Goal: Transaction & Acquisition: Purchase product/service

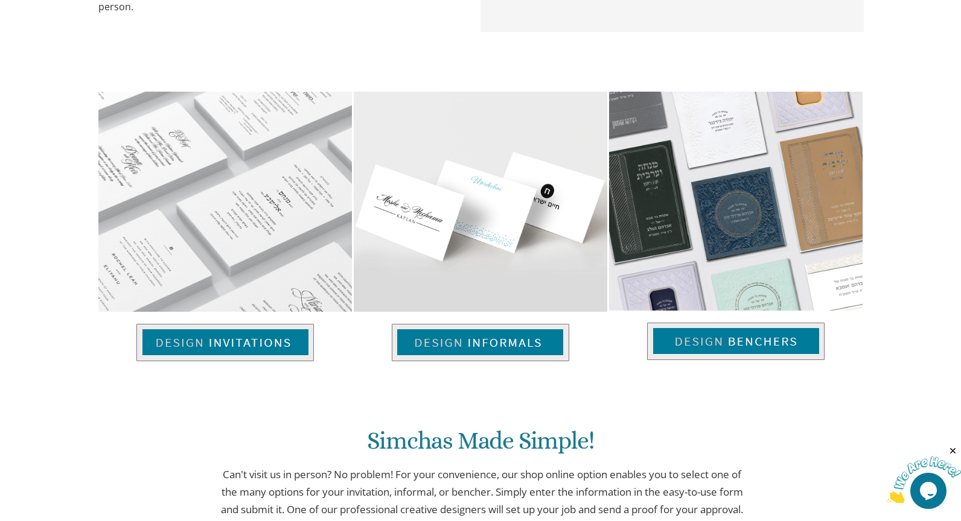
scroll to position [795, 0]
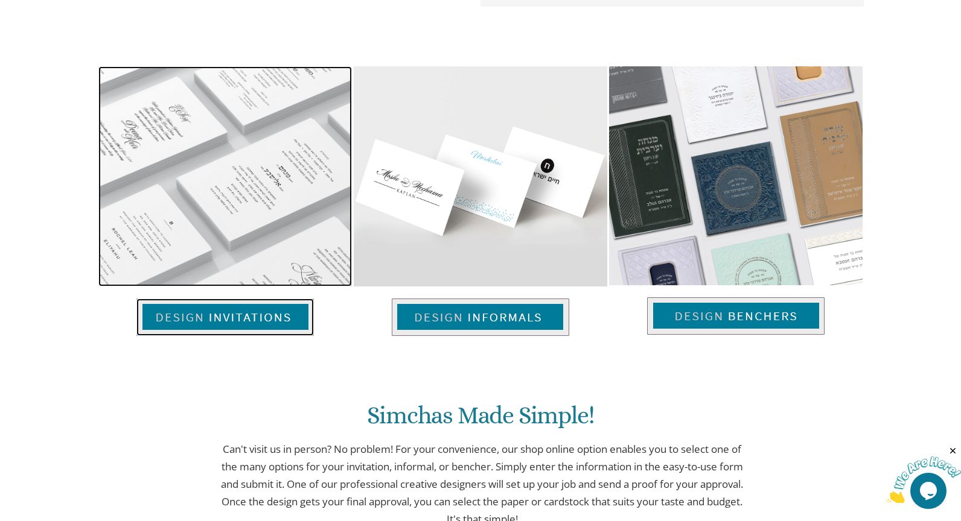
click at [224, 316] on img at bounding box center [224, 317] width 177 height 37
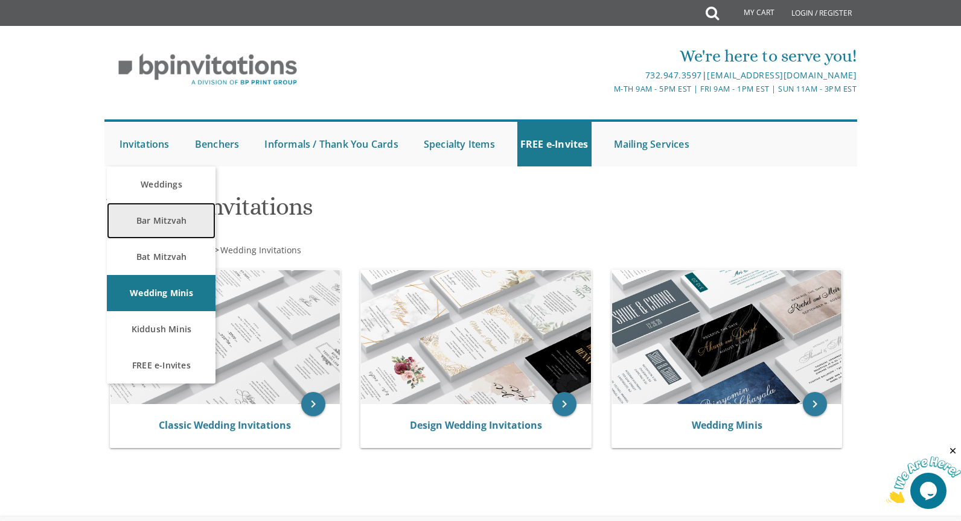
click at [148, 225] on link "Bar Mitzvah" at bounding box center [161, 221] width 109 height 36
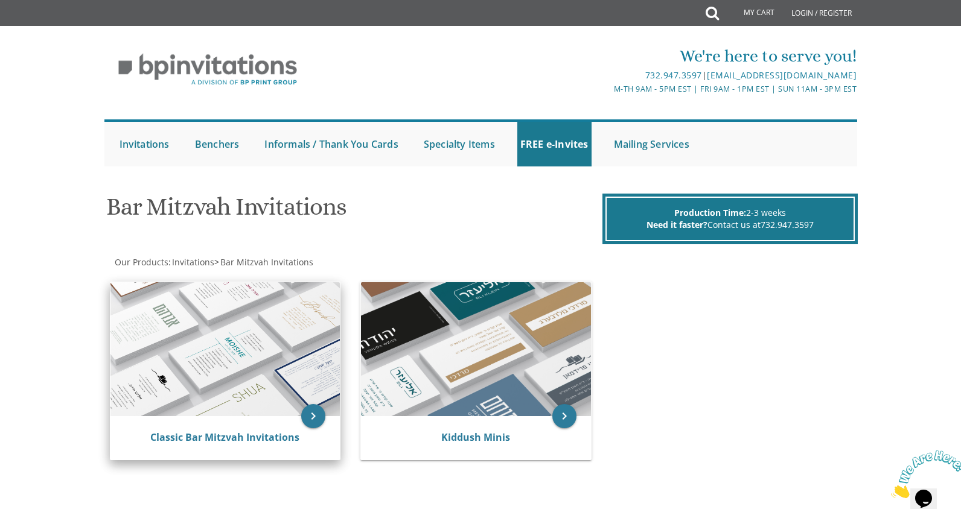
click at [242, 351] on img at bounding box center [225, 349] width 230 height 134
click at [234, 354] on img at bounding box center [225, 349] width 230 height 134
click at [308, 418] on icon "keyboard_arrow_right" at bounding box center [313, 416] width 24 height 24
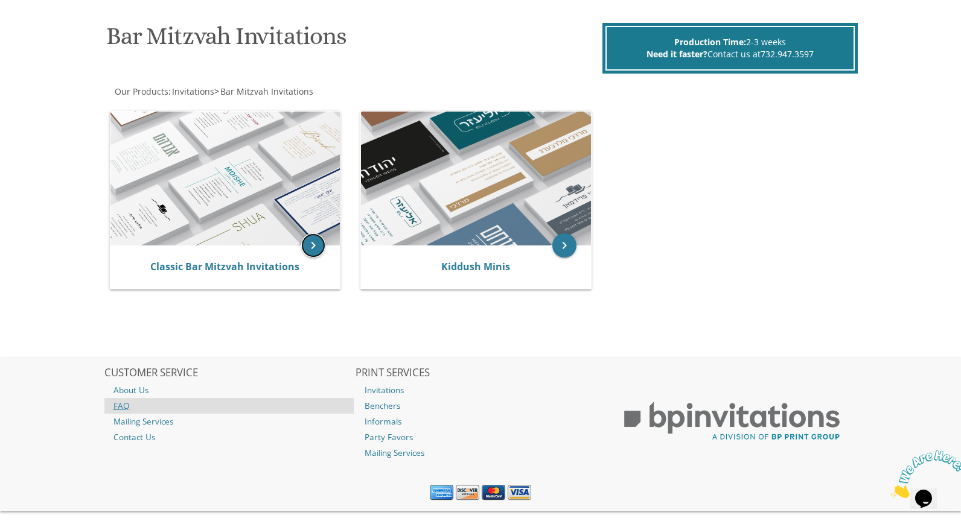
scroll to position [173, 0]
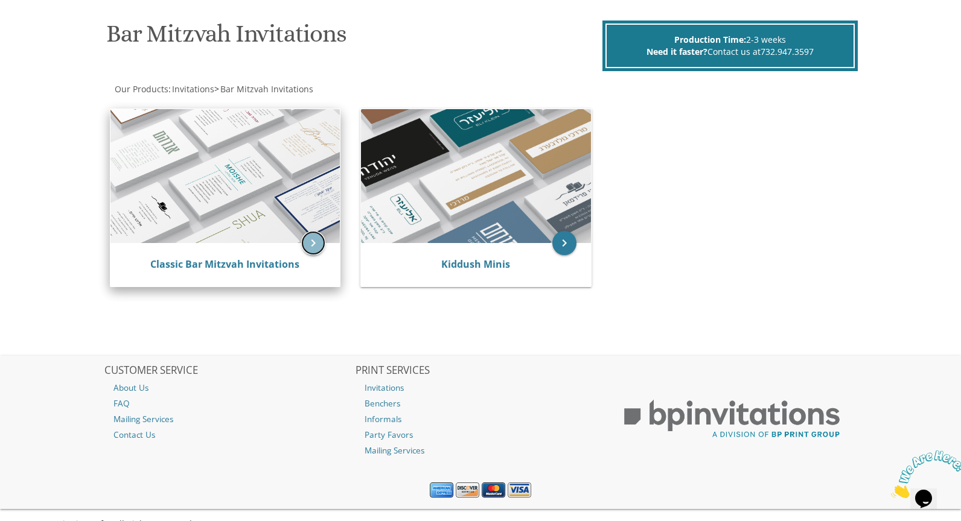
click at [309, 240] on icon "keyboard_arrow_right" at bounding box center [313, 243] width 24 height 24
click at [310, 247] on icon "keyboard_arrow_right" at bounding box center [313, 243] width 24 height 24
click at [232, 247] on div "Classic Bar Mitzvah Invitations" at bounding box center [225, 264] width 230 height 43
click at [221, 202] on img at bounding box center [225, 176] width 230 height 134
click at [231, 251] on div "Classic Bar Mitzvah Invitations" at bounding box center [225, 264] width 230 height 43
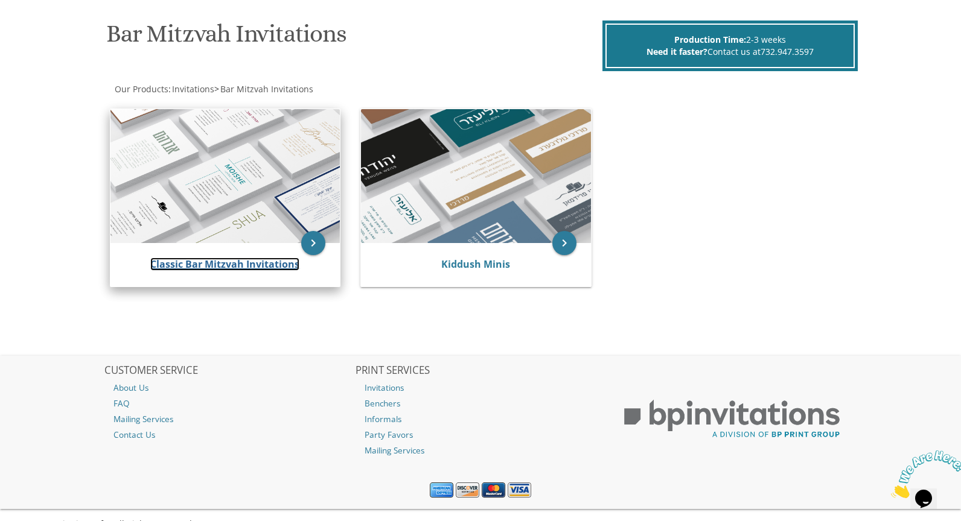
click at [230, 265] on link "Classic Bar Mitzvah Invitations" at bounding box center [224, 264] width 149 height 13
click at [229, 265] on link "Classic Bar Mitzvah Invitations" at bounding box center [224, 264] width 149 height 13
click at [150, 258] on link "Classic Bar Mitzvah Invitations" at bounding box center [224, 264] width 149 height 13
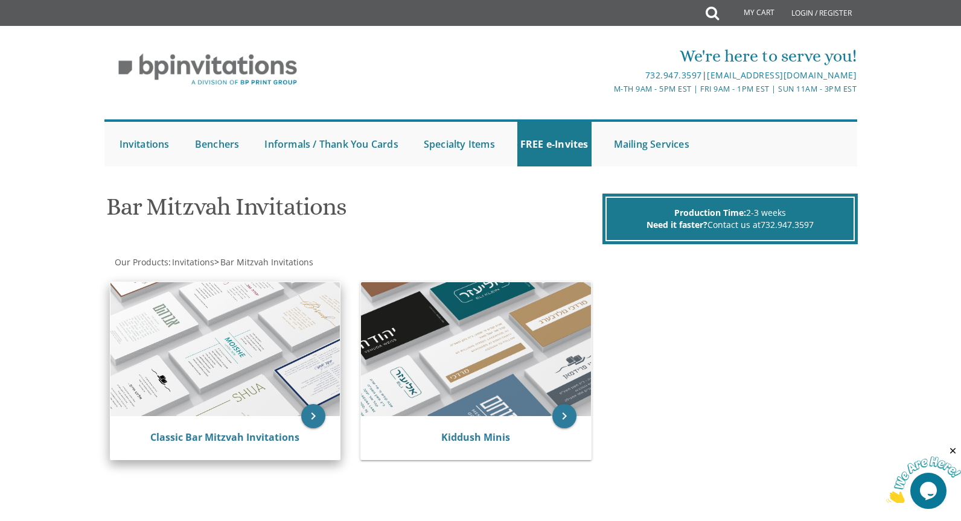
click at [205, 403] on img at bounding box center [225, 349] width 230 height 134
click at [307, 414] on icon "keyboard_arrow_right" at bounding box center [313, 416] width 24 height 24
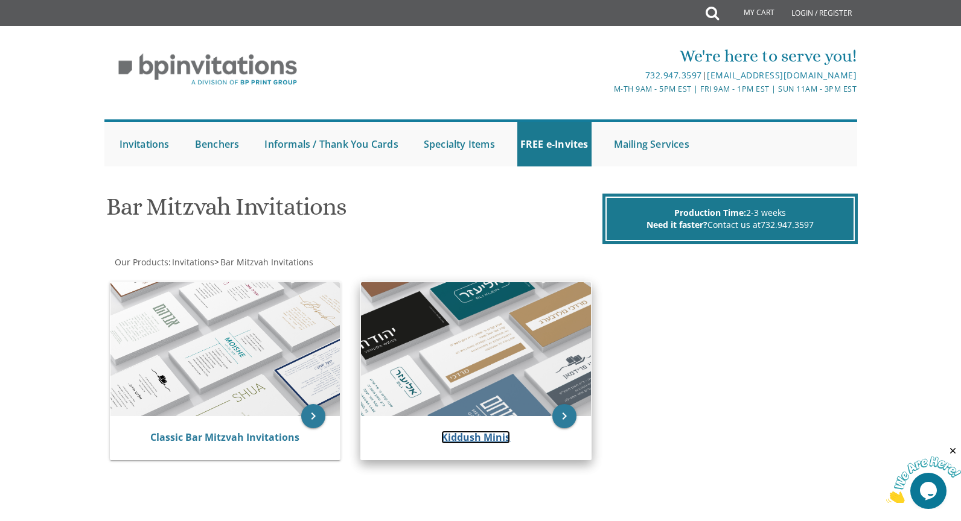
click at [477, 437] on link "Kiddush Minis" at bounding box center [475, 437] width 69 height 13
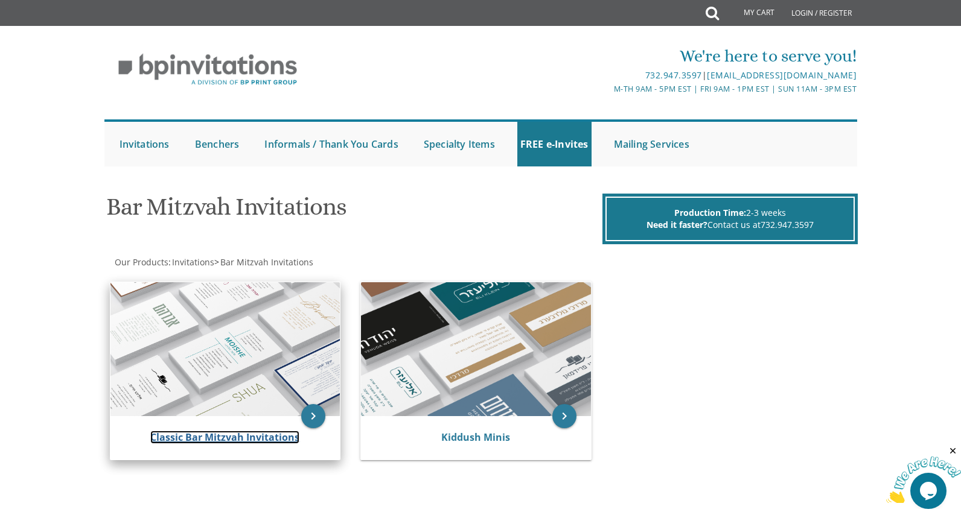
click at [237, 436] on link "Classic Bar Mitzvah Invitations" at bounding box center [224, 437] width 149 height 13
click at [195, 437] on link "Classic Bar Mitzvah Invitations" at bounding box center [224, 437] width 149 height 13
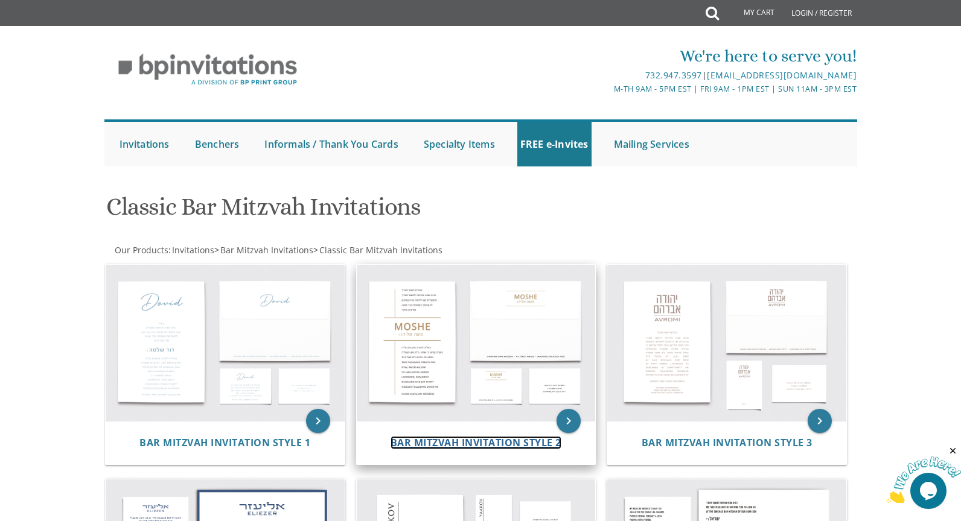
click at [436, 439] on span "Bar Mitzvah Invitation Style 2" at bounding box center [475, 442] width 171 height 13
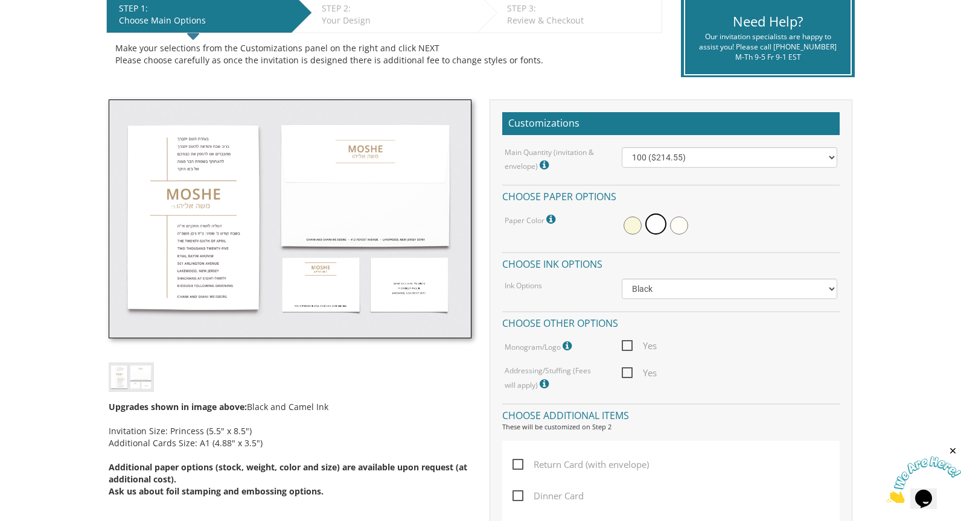
scroll to position [262, 0]
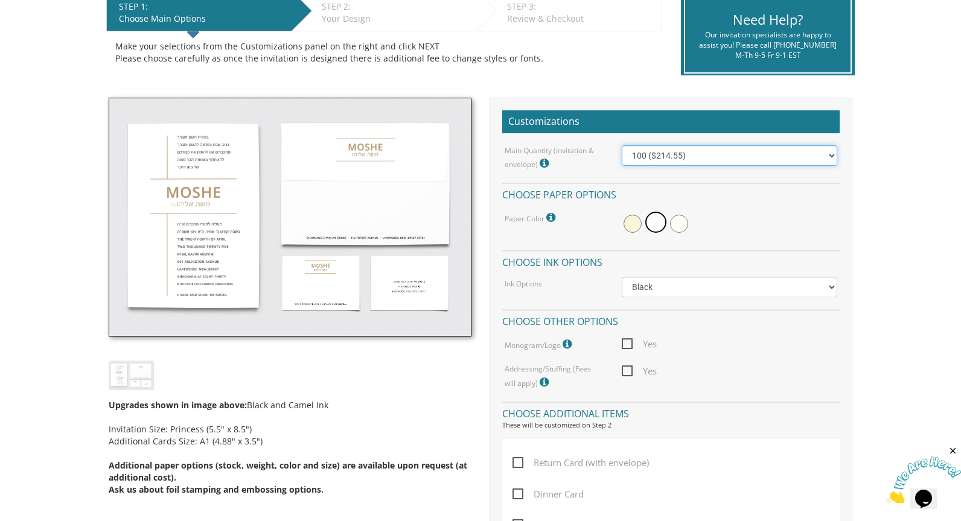
click at [646, 154] on select "100 ($214.55) 200 ($254.60) 300 ($294.25) 400 ($333.55) 500 ($373.90) 600 ($413…" at bounding box center [729, 155] width 216 height 21
click at [621, 145] on select "100 ($214.55) 200 ($254.60) 300 ($294.25) 400 ($333.55) 500 ($373.90) 600 ($413…" at bounding box center [729, 155] width 216 height 21
click at [323, 275] on img at bounding box center [290, 217] width 363 height 239
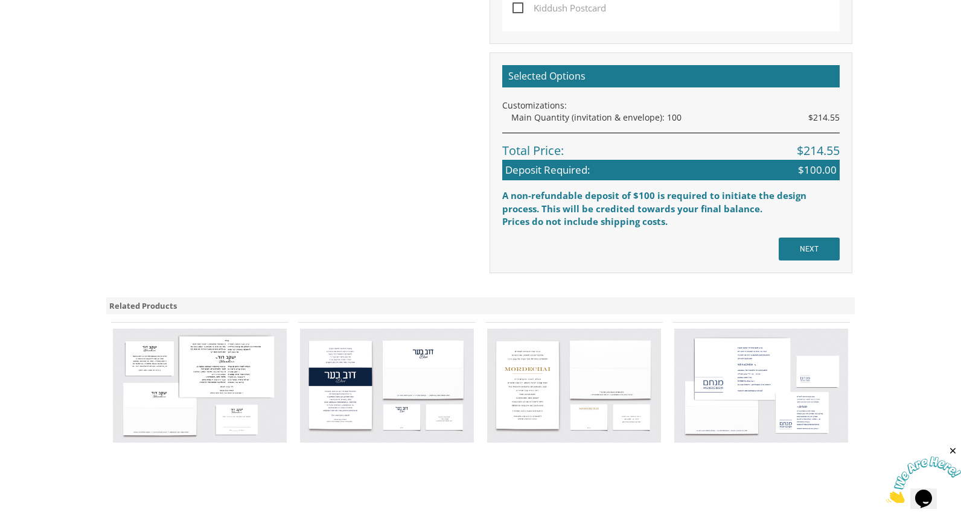
scroll to position [842, 0]
click at [217, 367] on img at bounding box center [200, 385] width 174 height 114
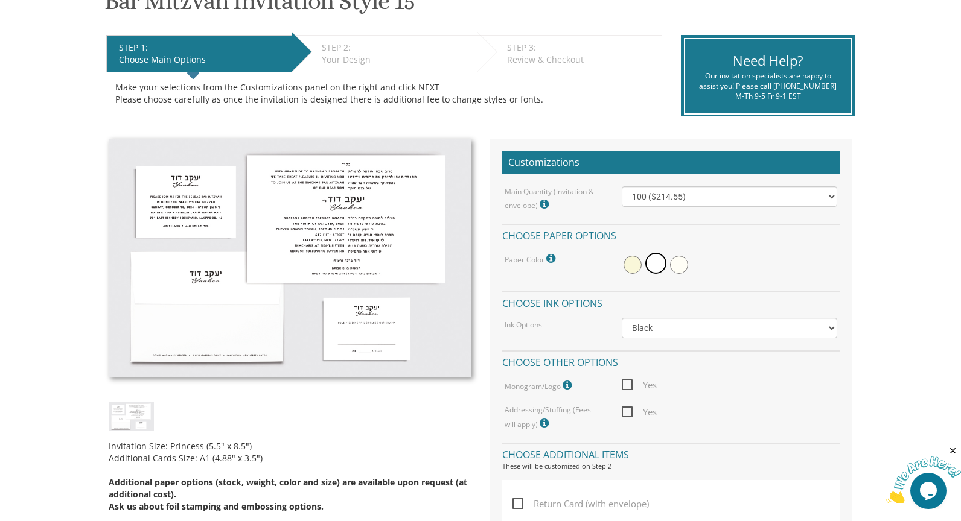
scroll to position [223, 0]
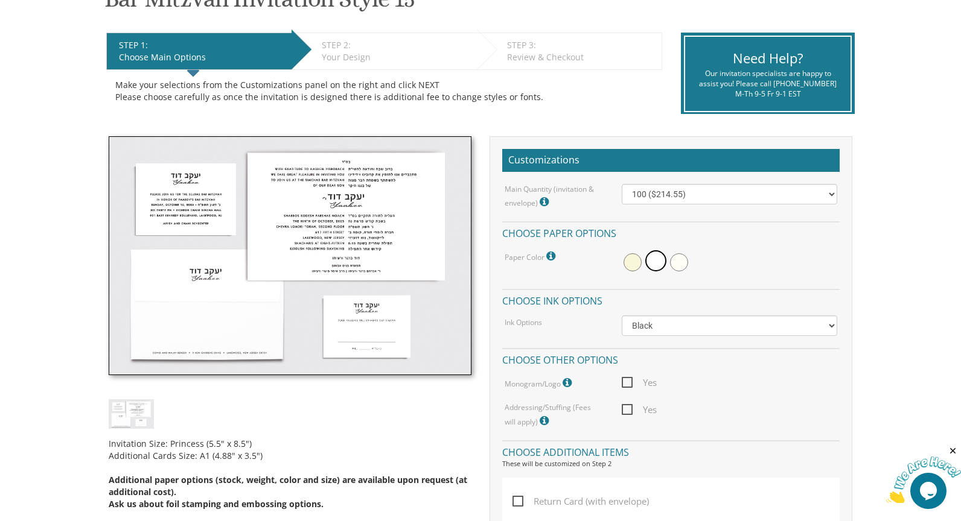
click at [194, 212] on img at bounding box center [290, 255] width 363 height 239
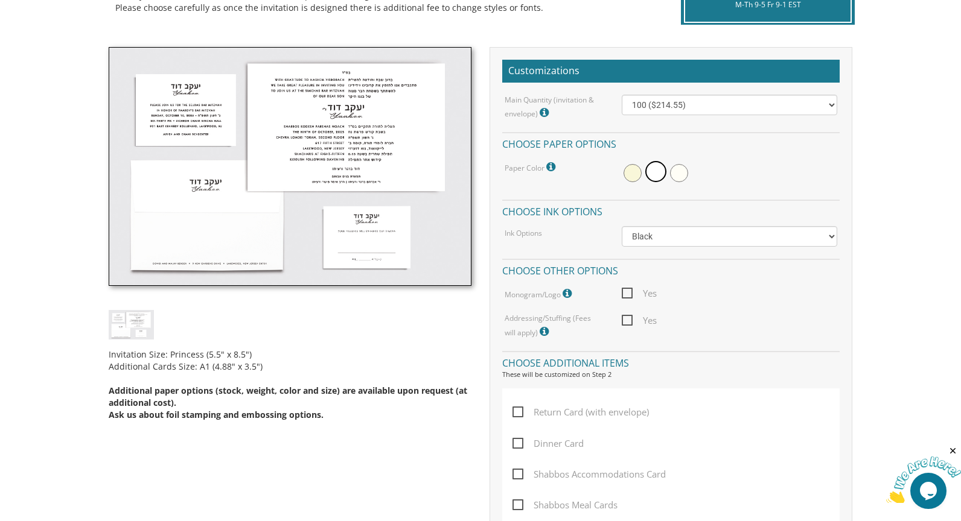
scroll to position [316, 0]
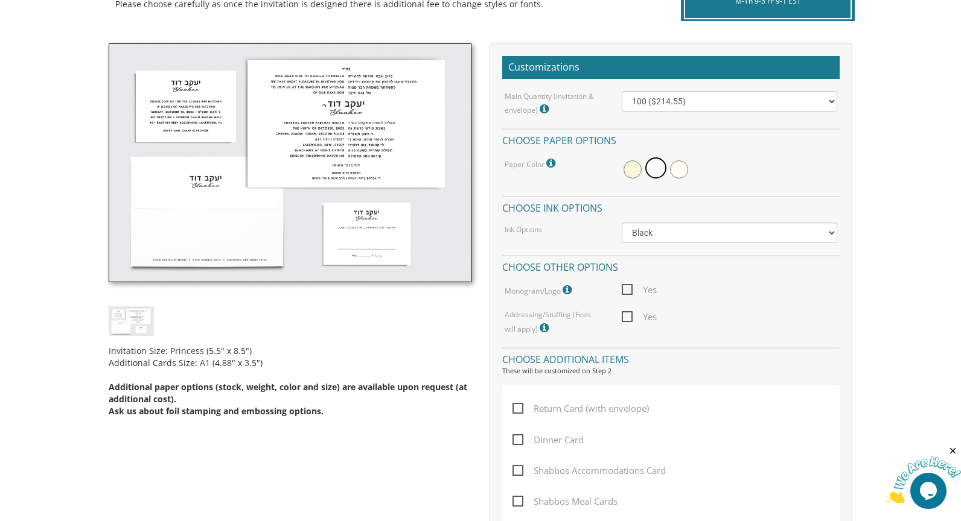
click at [333, 149] on img at bounding box center [290, 162] width 363 height 239
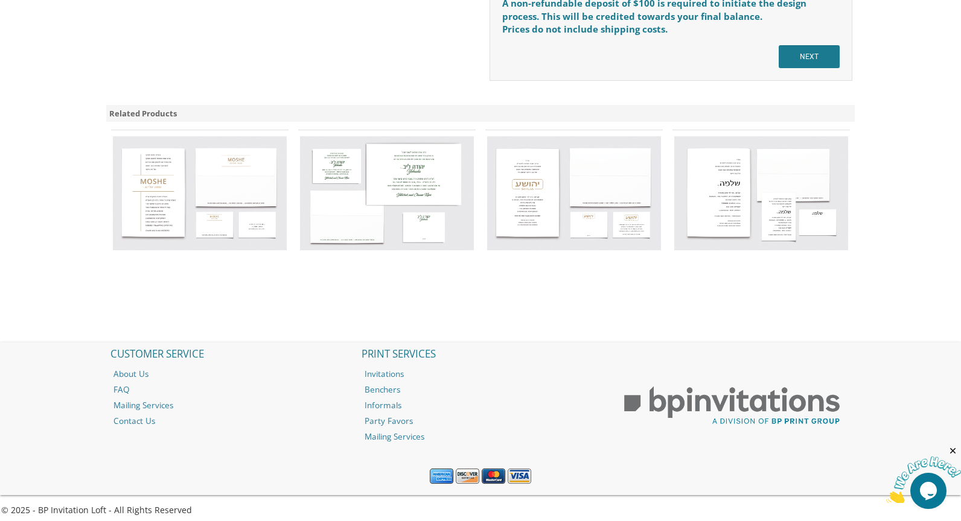
scroll to position [1035, 0]
click at [405, 189] on img at bounding box center [387, 192] width 174 height 114
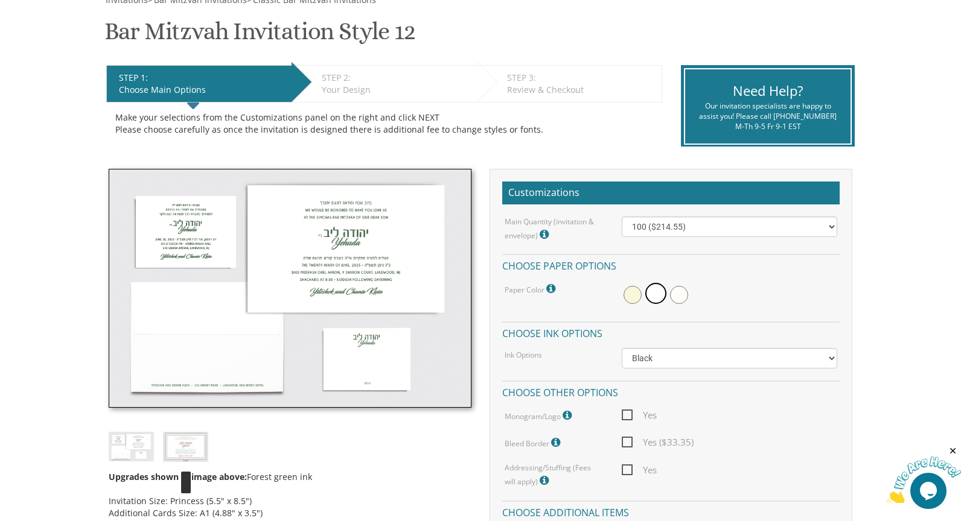
click at [189, 439] on img at bounding box center [185, 447] width 45 height 31
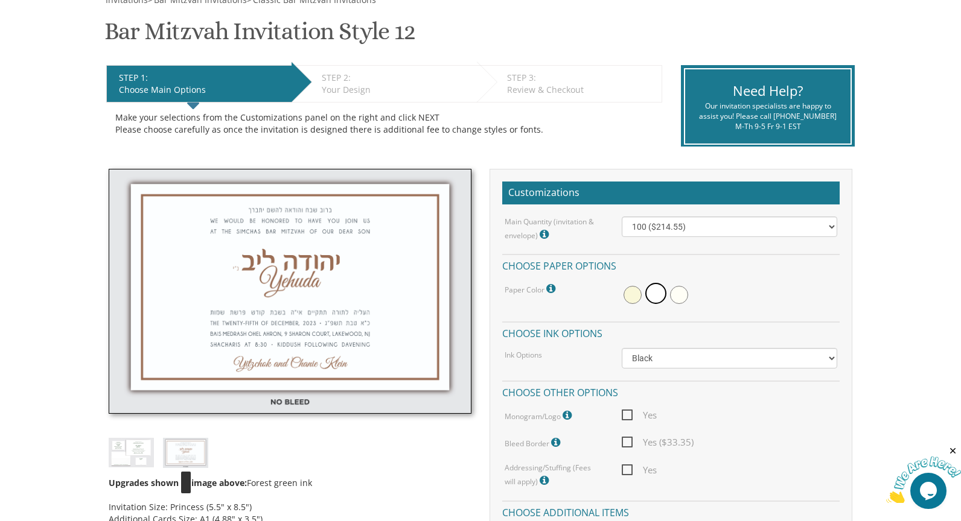
click at [188, 441] on img at bounding box center [185, 453] width 45 height 31
click at [131, 448] on img at bounding box center [131, 453] width 45 height 30
click at [179, 453] on img at bounding box center [185, 453] width 45 height 31
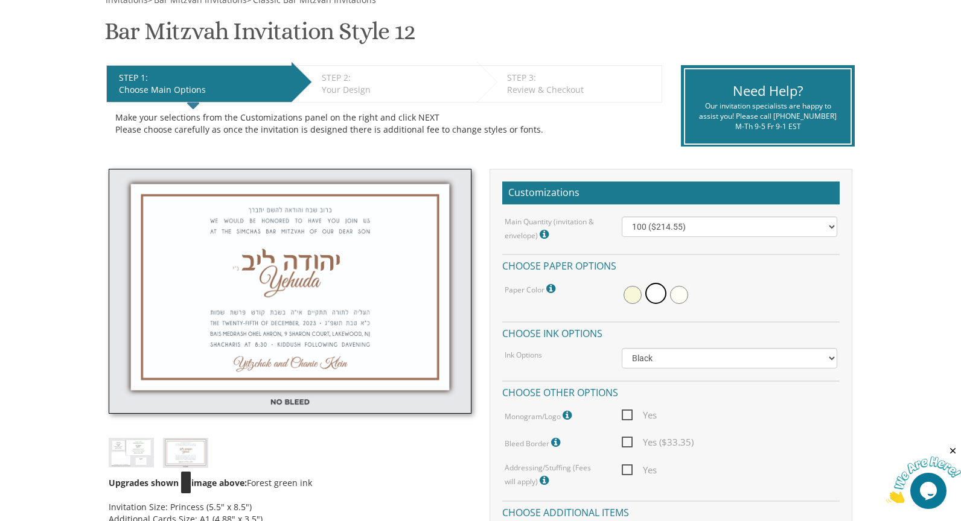
click at [179, 453] on img at bounding box center [185, 453] width 45 height 31
click at [291, 289] on img at bounding box center [290, 291] width 363 height 244
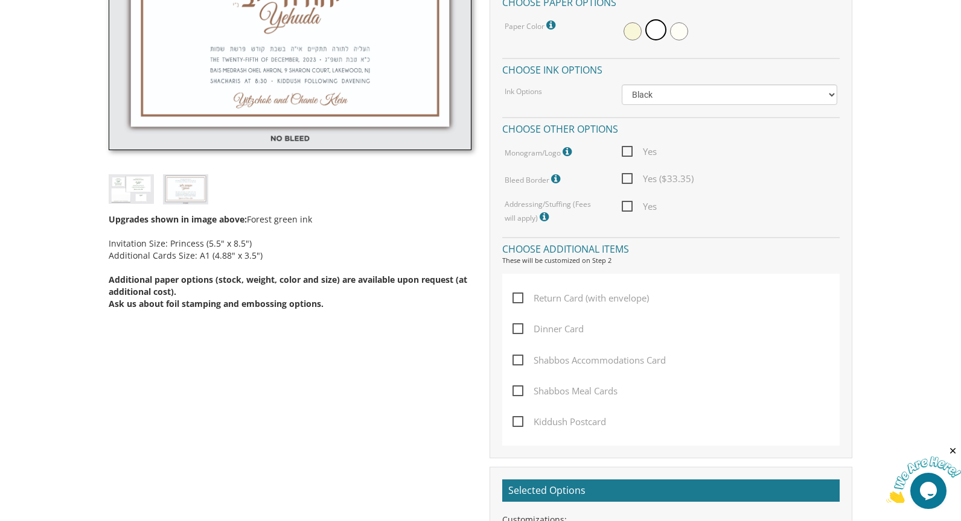
scroll to position [456, 0]
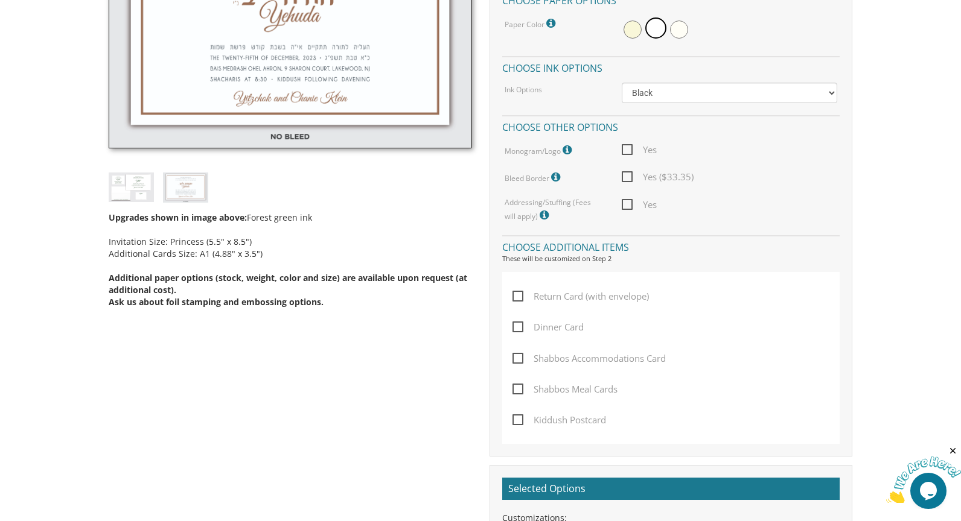
click at [515, 327] on span "Dinner Card" at bounding box center [547, 327] width 71 height 15
click at [515, 327] on input "Dinner Card" at bounding box center [516, 326] width 8 height 8
checkbox input "true"
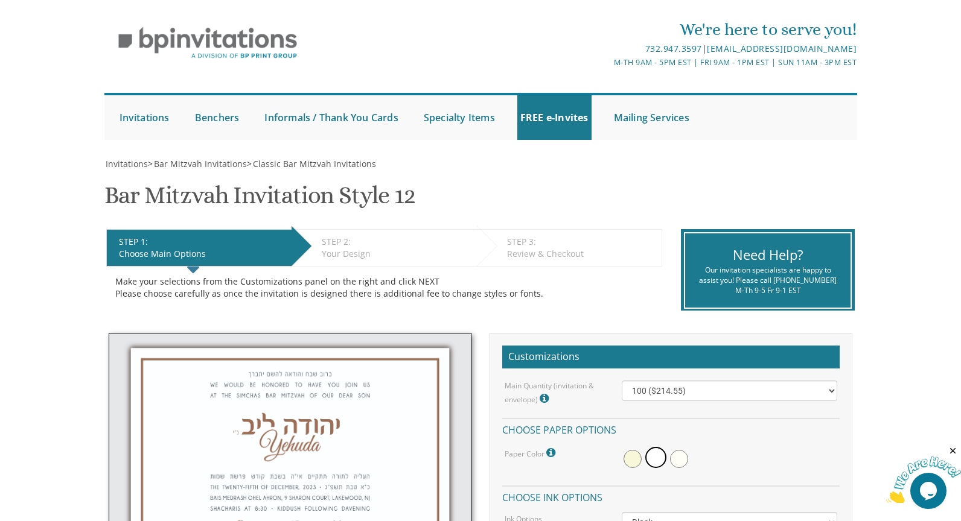
scroll to position [0, 0]
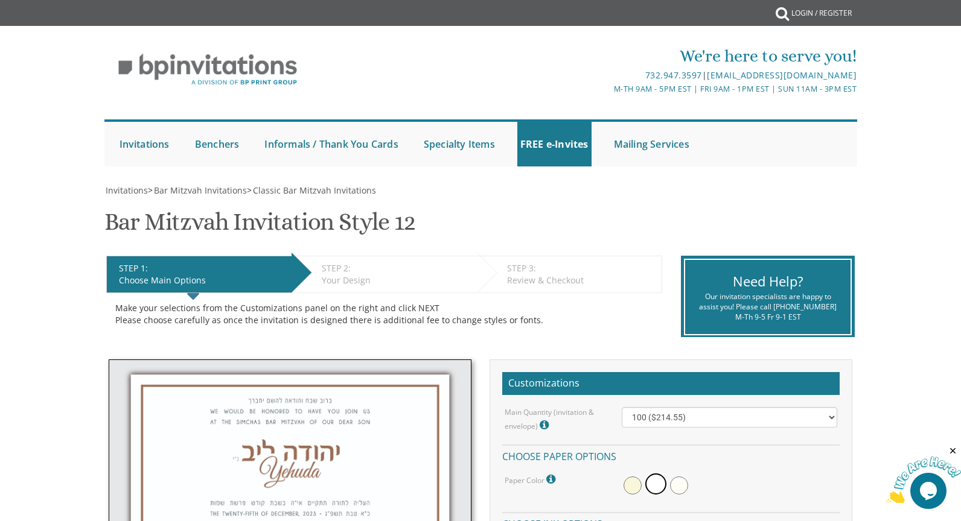
click at [667, 189] on div "Invitations > Bar Mitzvah Invitations > Classic Bar Mitzvah Invitations" at bounding box center [480, 191] width 752 height 12
